Goal: Task Accomplishment & Management: Use online tool/utility

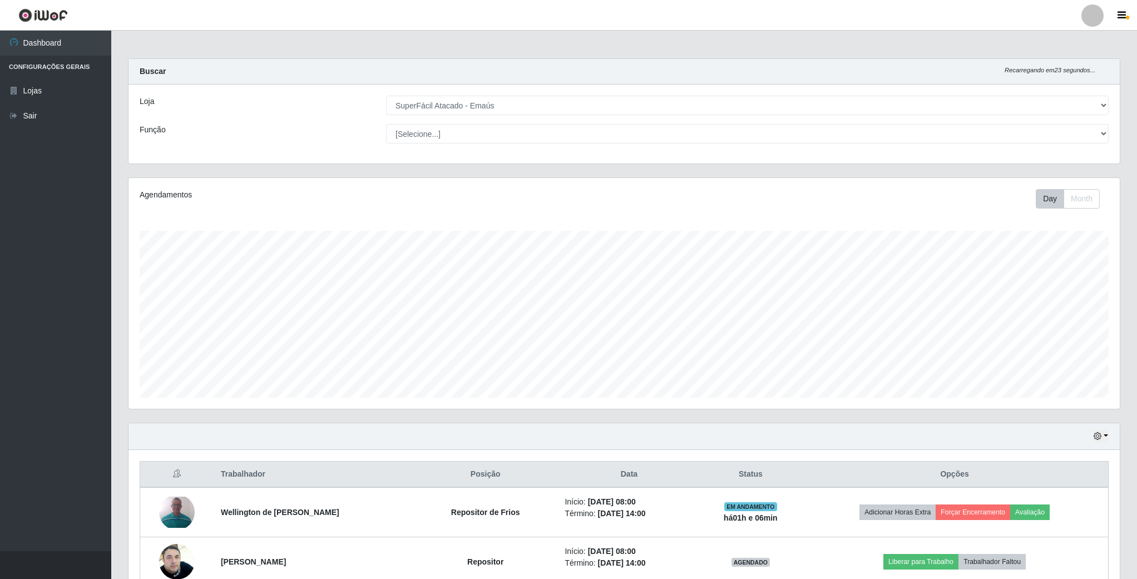
select select "407"
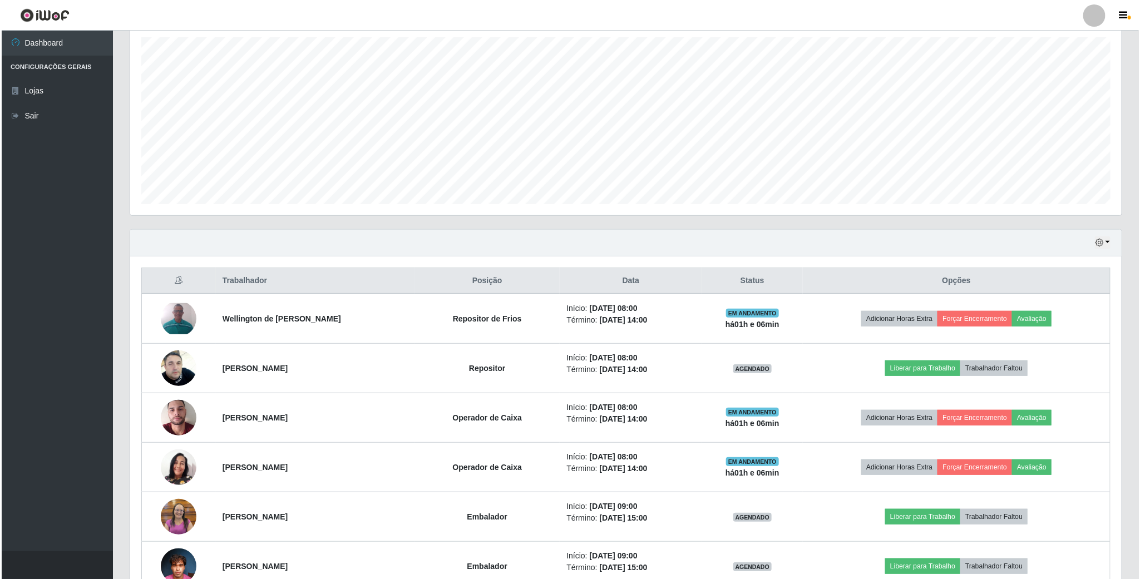
scroll to position [232, 990]
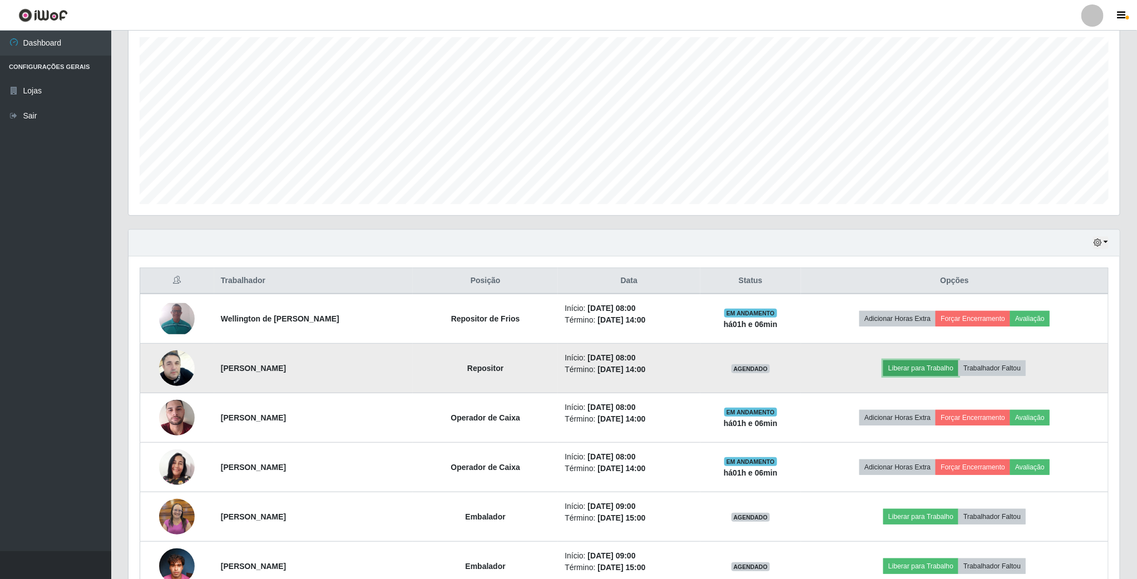
click at [916, 368] on button "Liberar para Trabalho" at bounding box center [921, 369] width 75 height 16
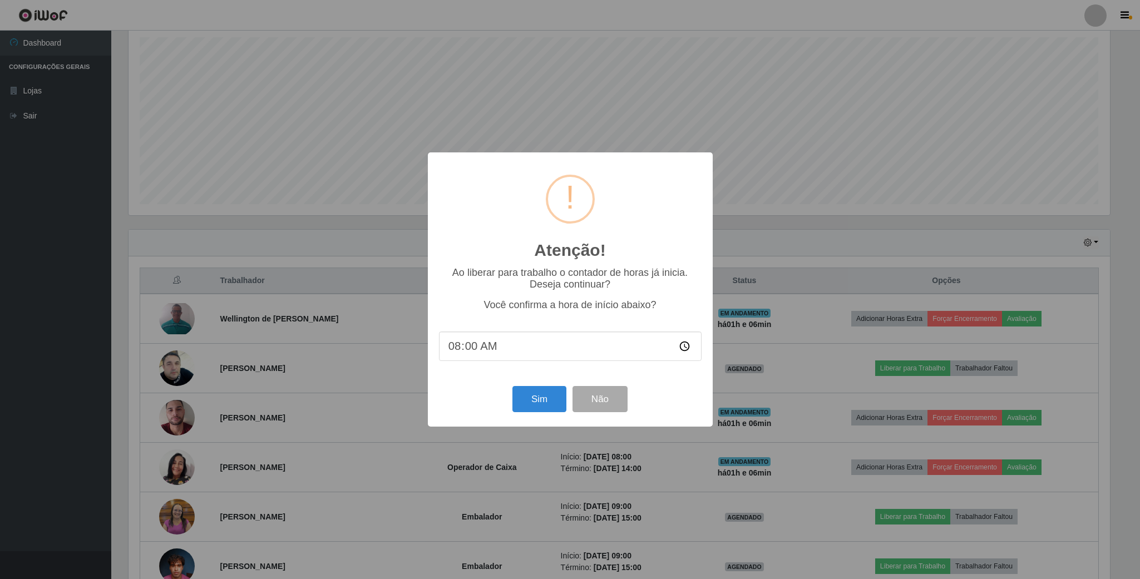
click at [684, 349] on input "08:00" at bounding box center [570, 346] width 263 height 29
type input "08:10"
click at [545, 396] on button "Sim" at bounding box center [539, 399] width 54 height 26
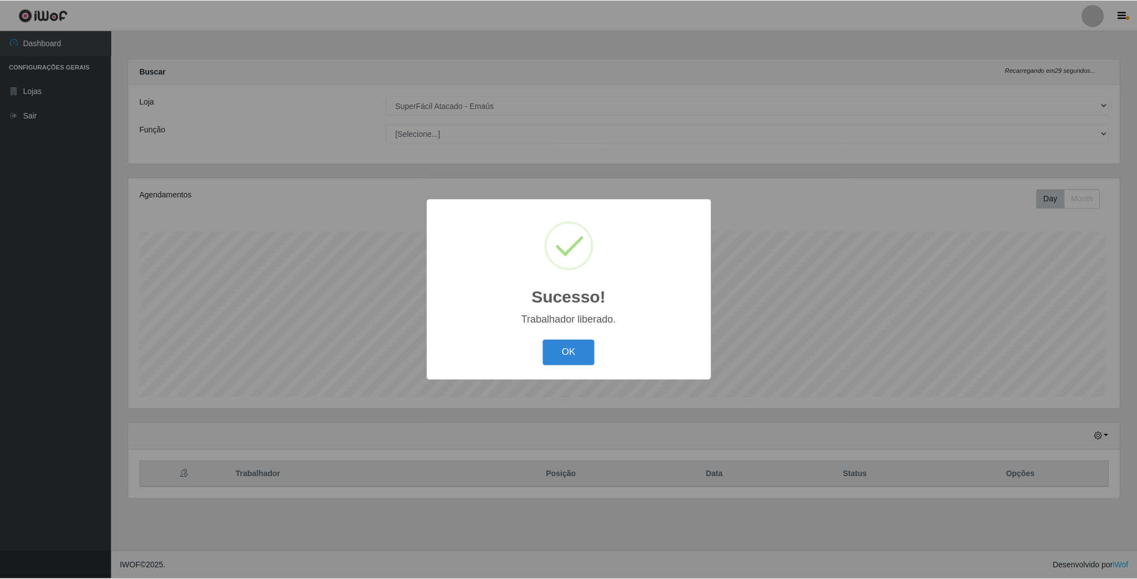
scroll to position [232, 993]
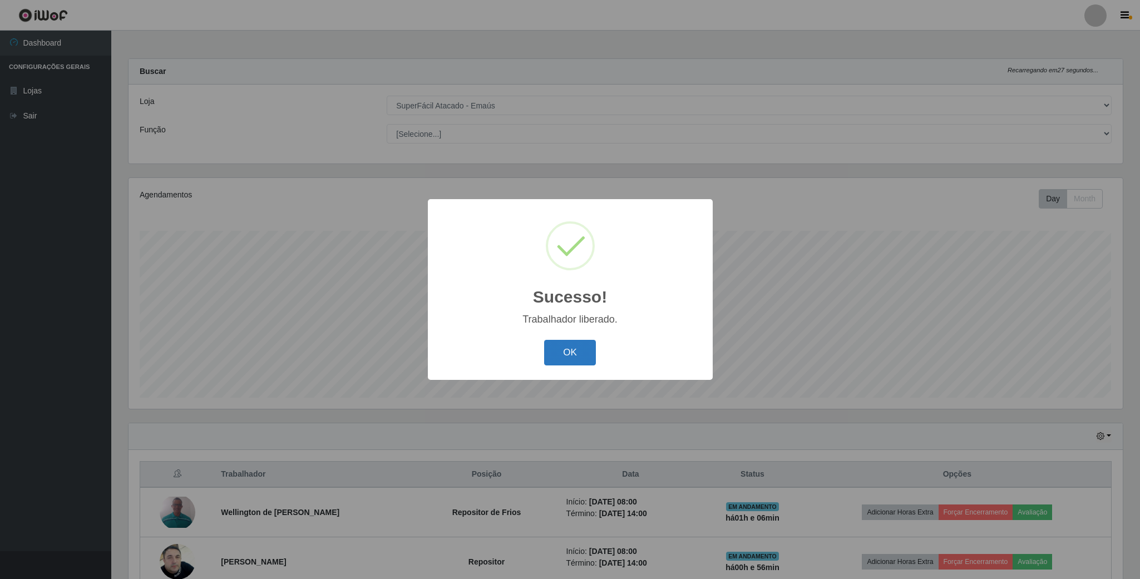
click at [583, 354] on button "OK" at bounding box center [570, 353] width 52 height 26
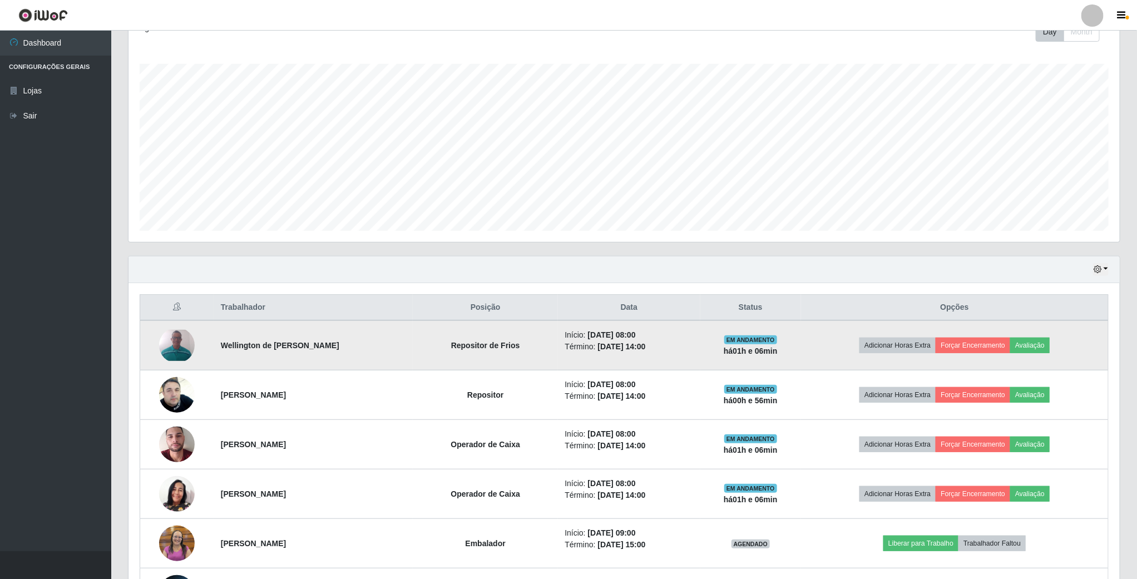
scroll to position [250, 0]
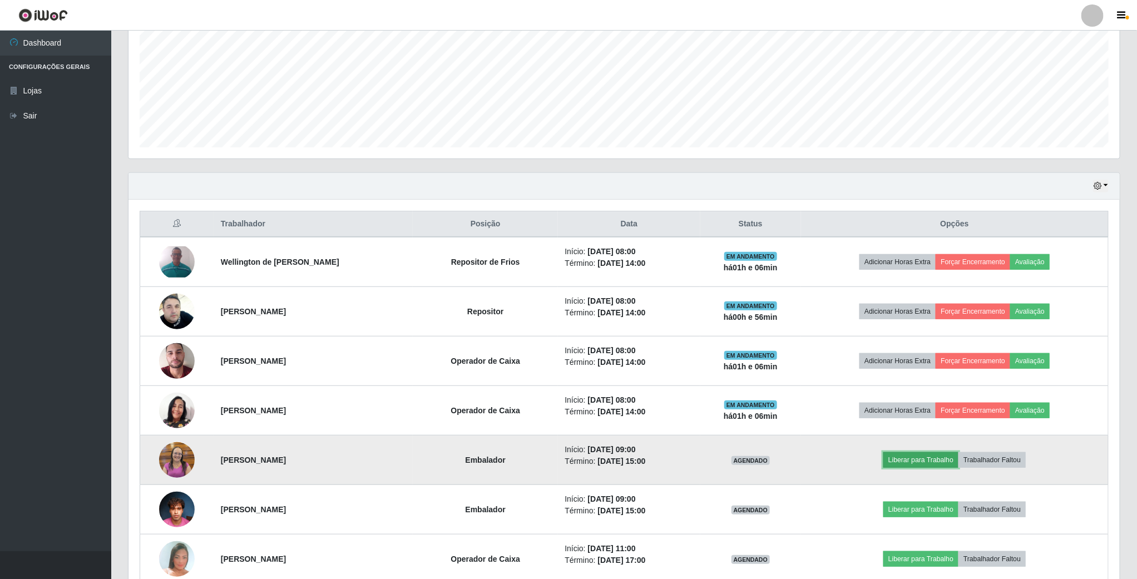
click at [909, 464] on button "Liberar para Trabalho" at bounding box center [921, 460] width 75 height 16
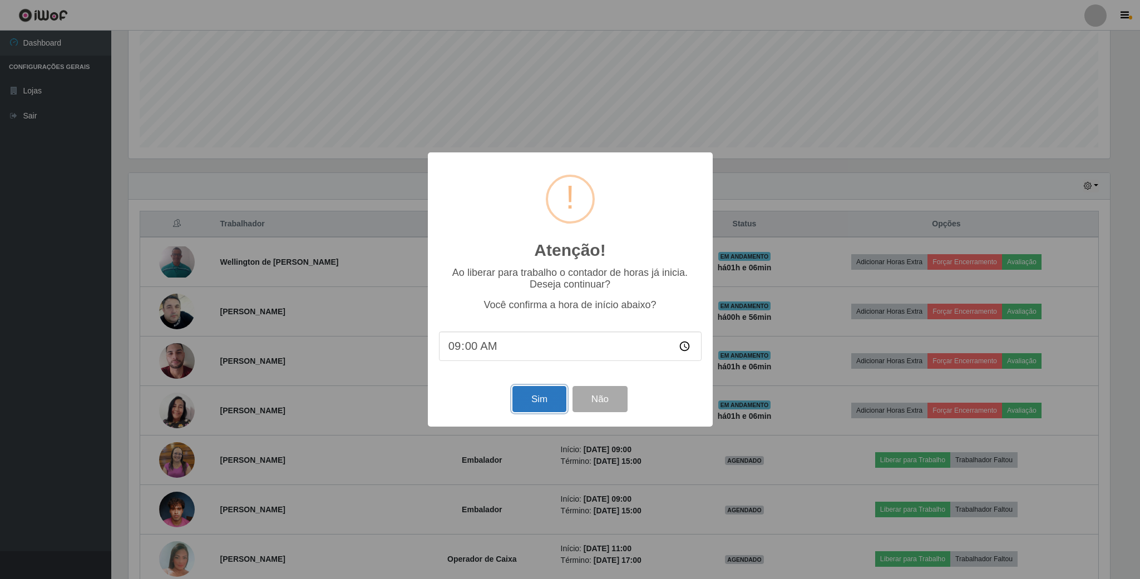
click at [531, 401] on button "Sim" at bounding box center [539, 399] width 54 height 26
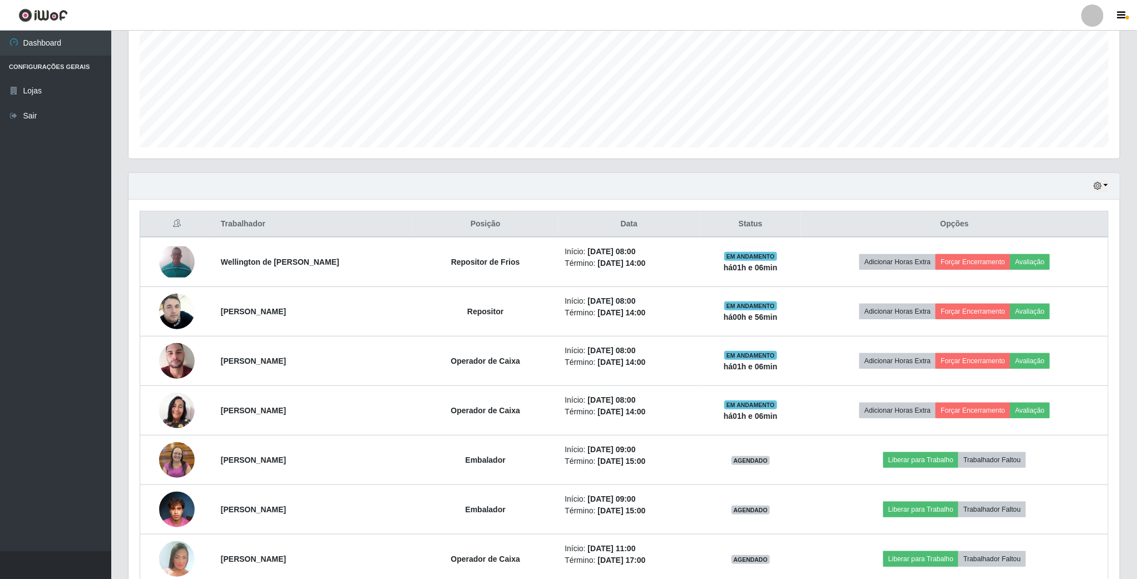
scroll to position [232, 993]
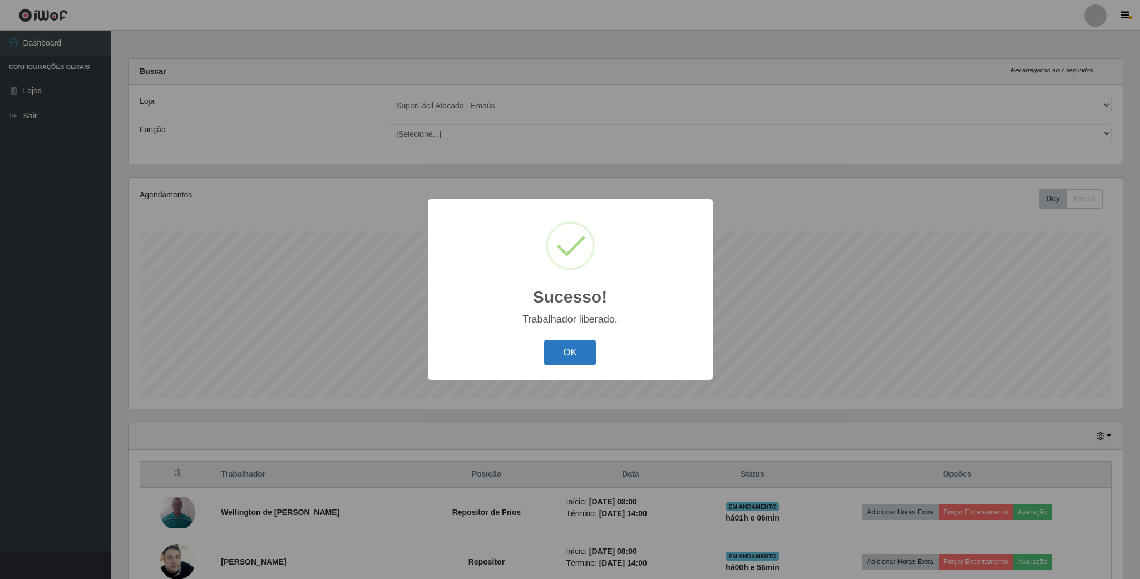
click at [575, 352] on button "OK" at bounding box center [570, 353] width 52 height 26
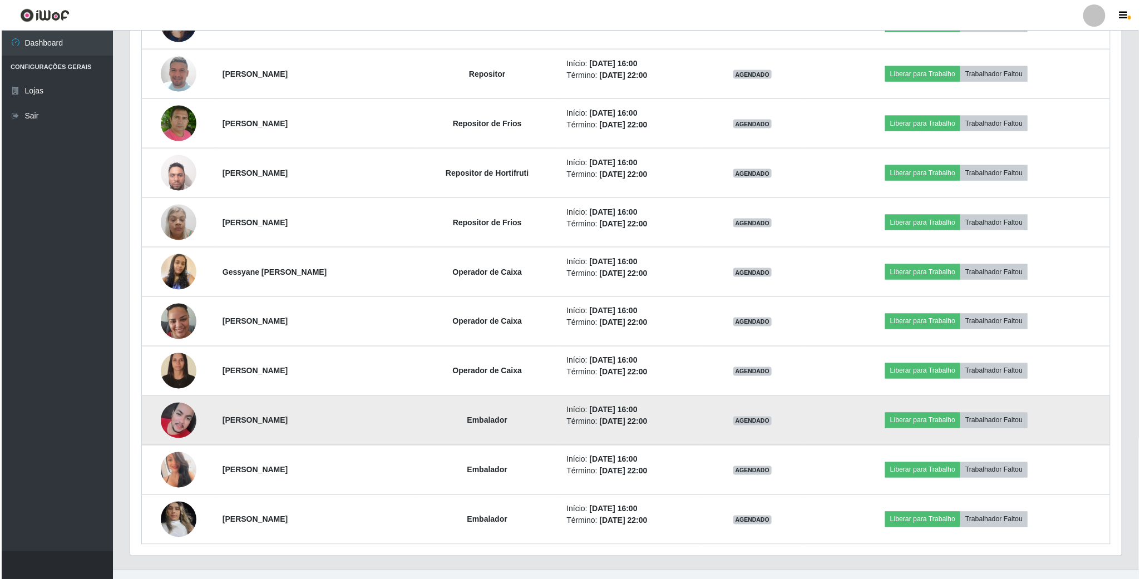
scroll to position [861, 0]
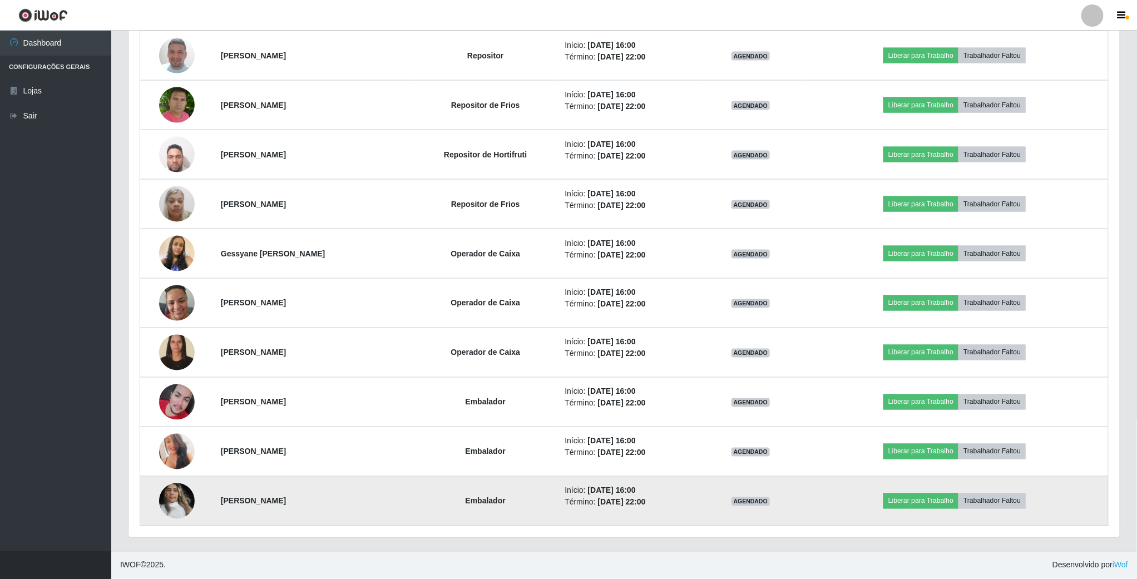
click at [166, 504] on img at bounding box center [177, 500] width 36 height 47
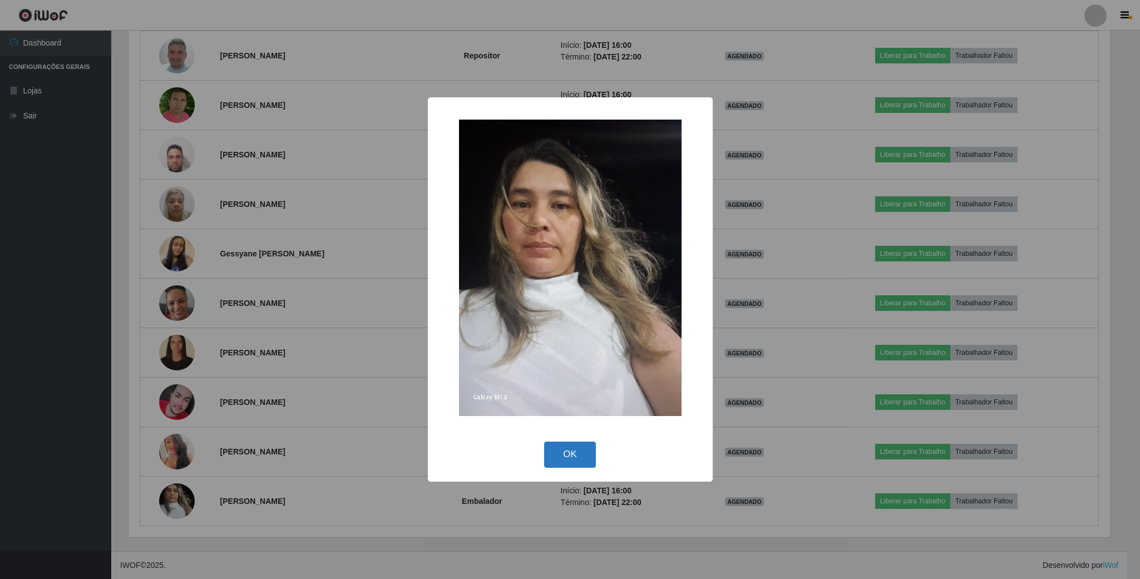
click at [580, 456] on button "OK" at bounding box center [570, 455] width 52 height 26
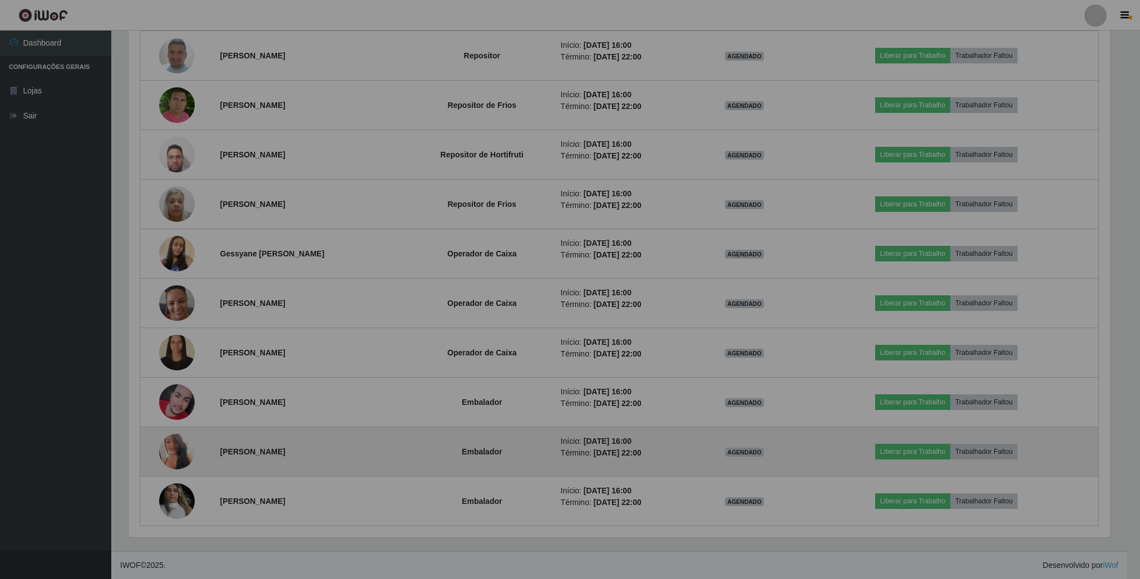
scroll to position [232, 990]
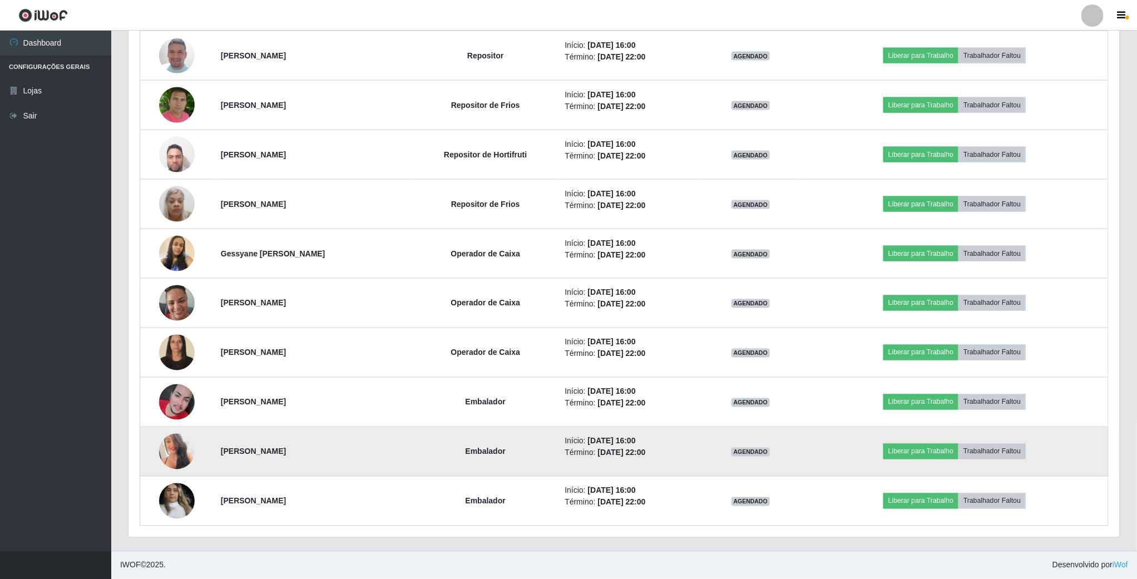
click at [174, 454] on img at bounding box center [177, 452] width 36 height 50
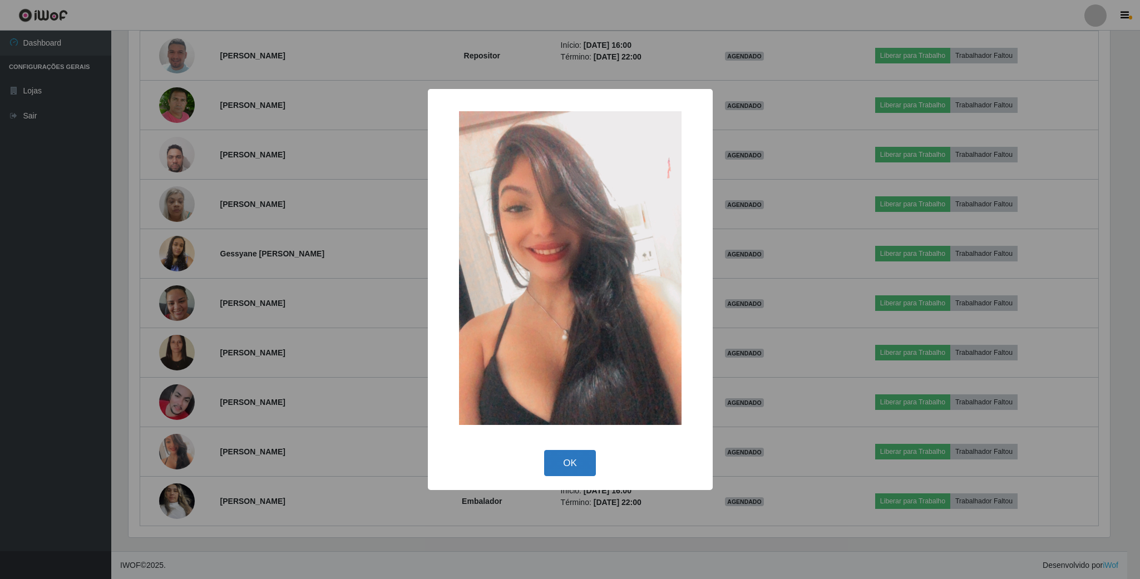
click at [559, 458] on button "OK" at bounding box center [570, 463] width 52 height 26
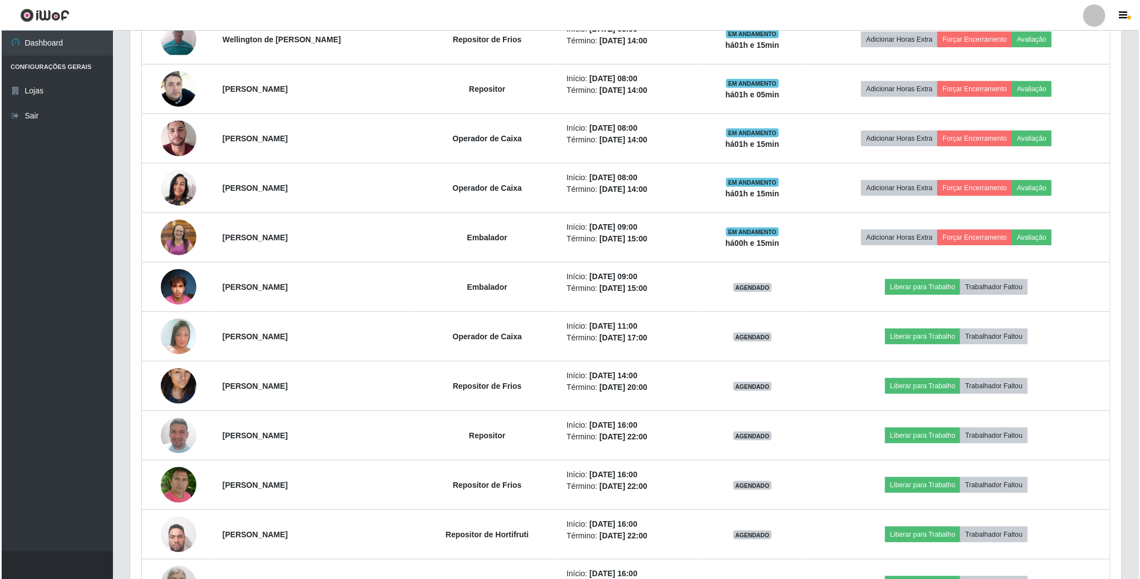
scroll to position [444, 0]
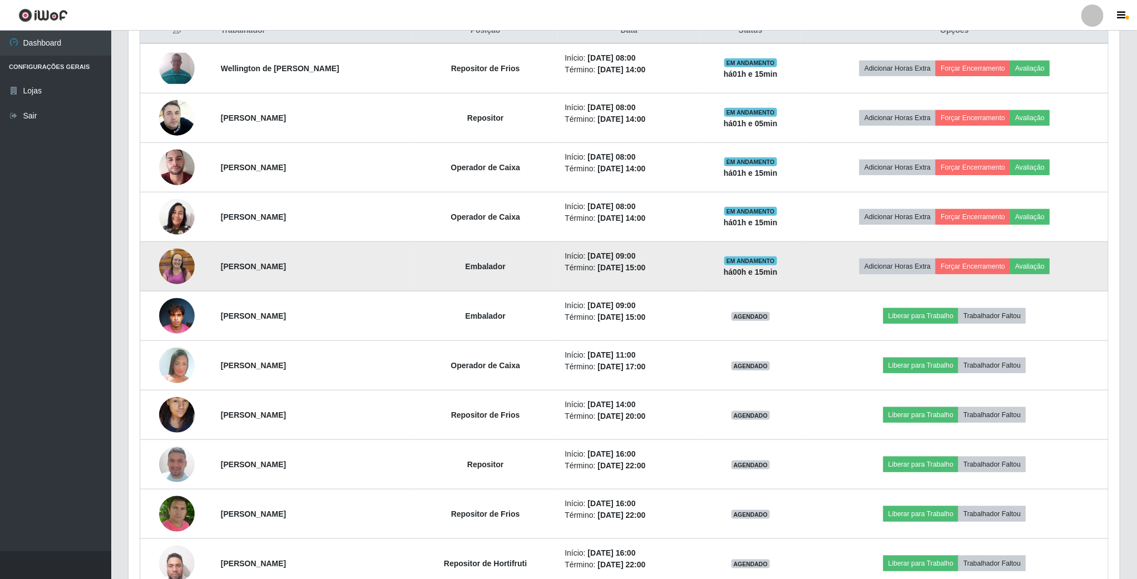
click at [159, 272] on img at bounding box center [177, 266] width 36 height 39
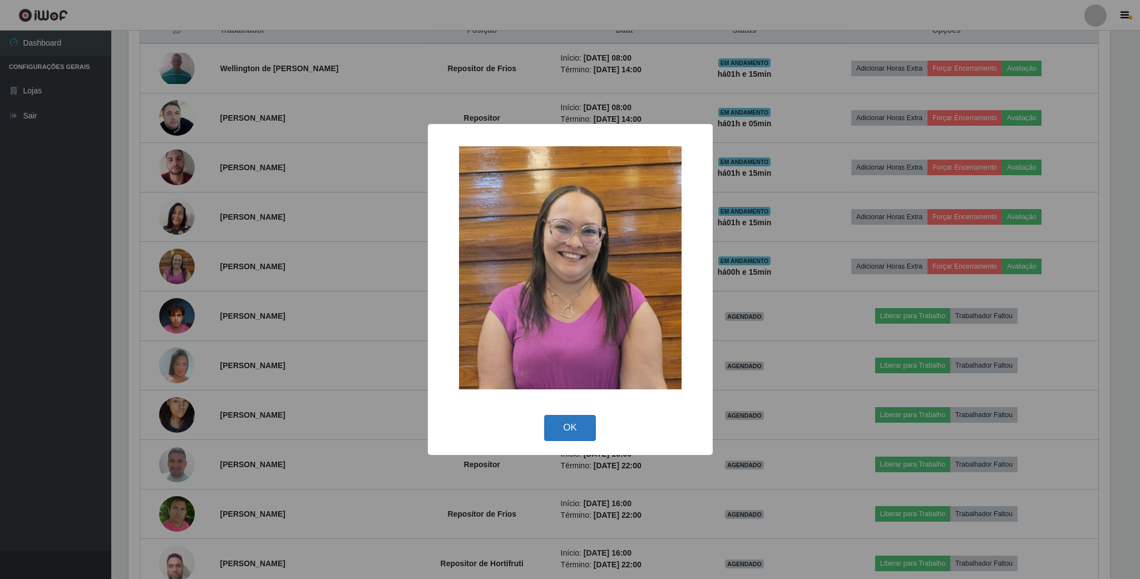
click at [573, 416] on button "OK" at bounding box center [570, 428] width 52 height 26
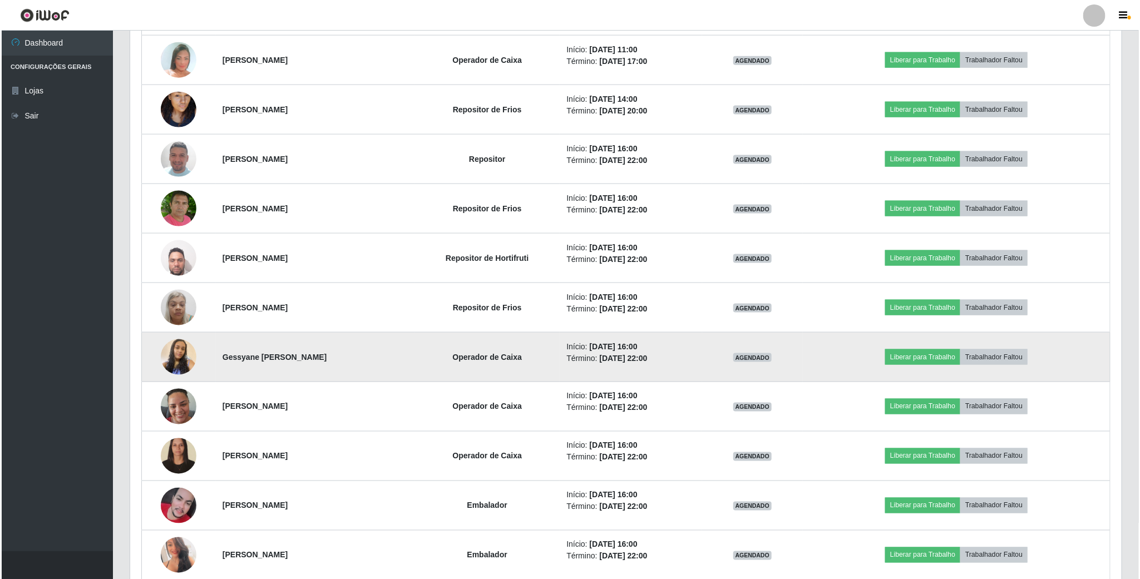
scroll to position [778, 0]
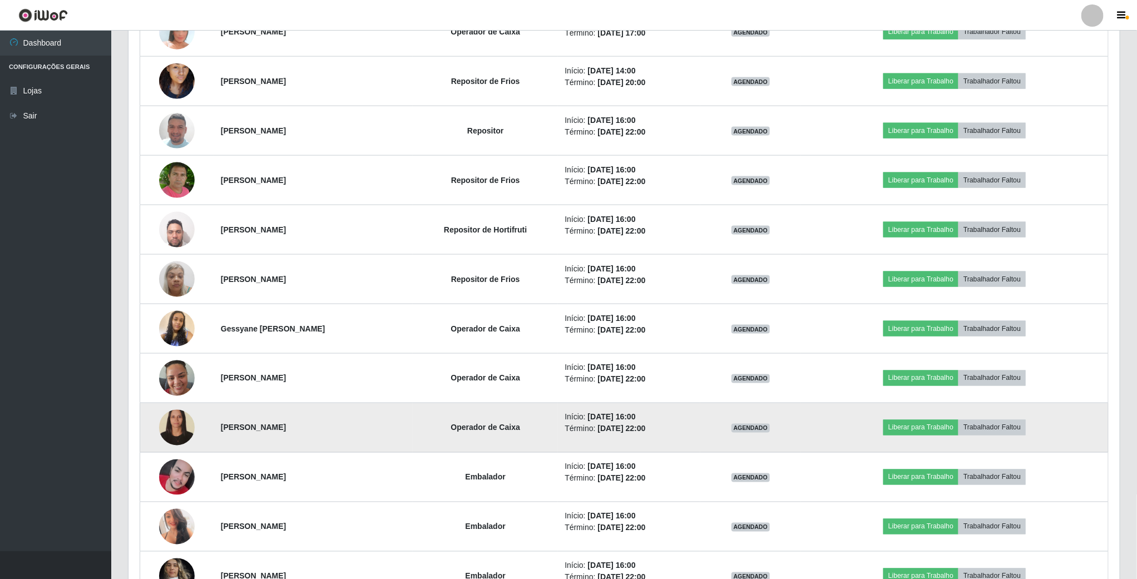
click at [178, 434] on img at bounding box center [177, 428] width 36 height 48
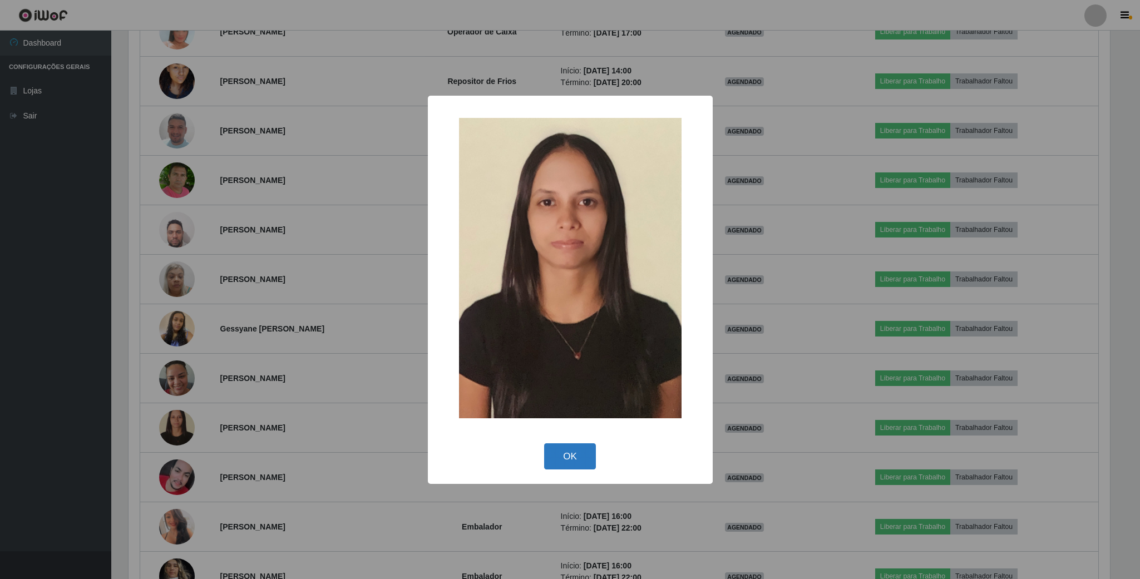
click at [554, 457] on button "OK" at bounding box center [570, 456] width 52 height 26
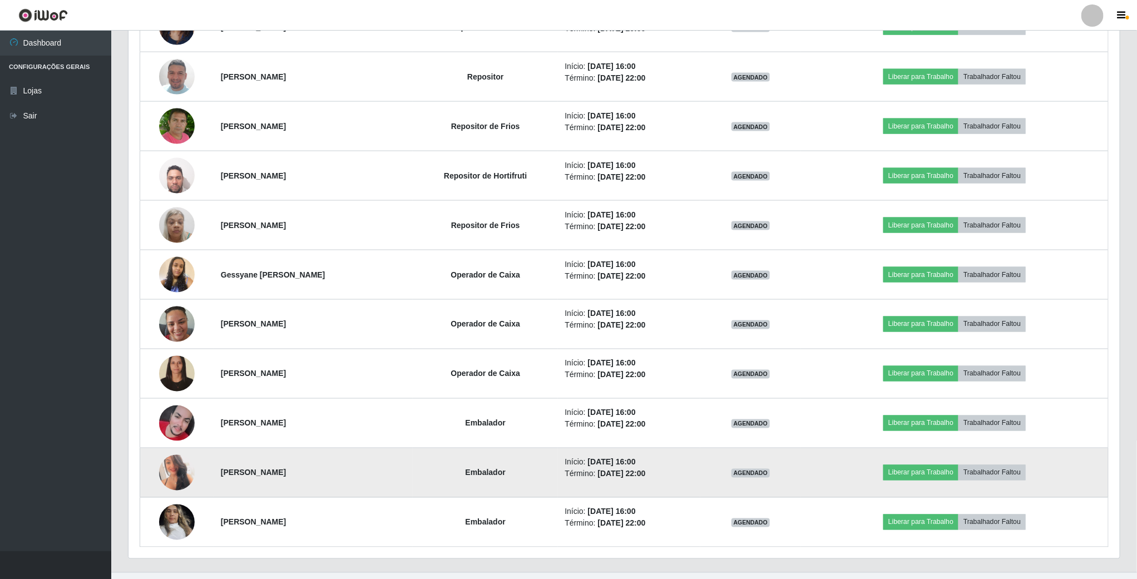
scroll to position [861, 0]
